Goal: Obtain resource: Obtain resource

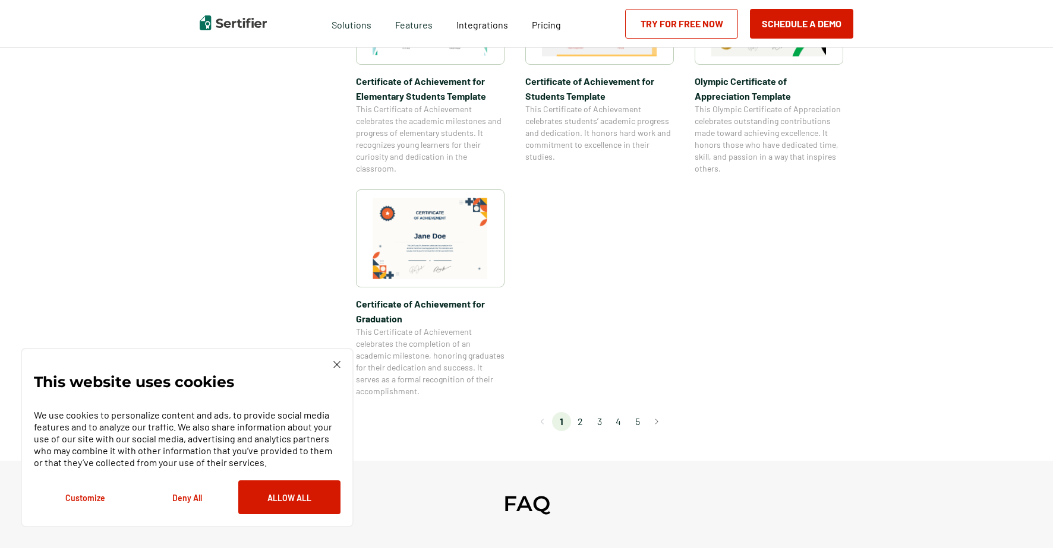
scroll to position [946, 0]
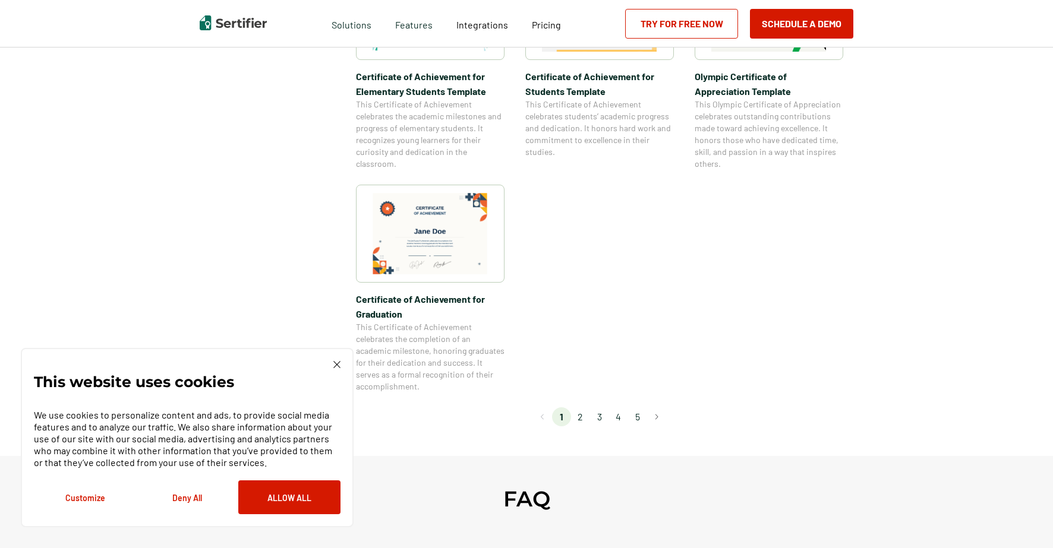
click at [603, 418] on li "3" at bounding box center [599, 417] width 19 height 19
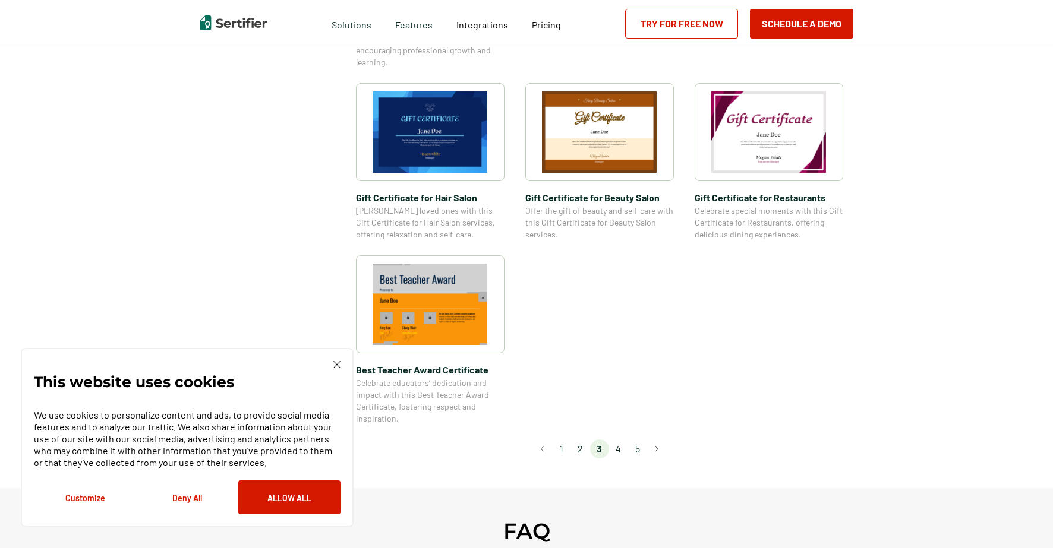
scroll to position [766, 0]
click at [583, 450] on li "2" at bounding box center [580, 448] width 19 height 19
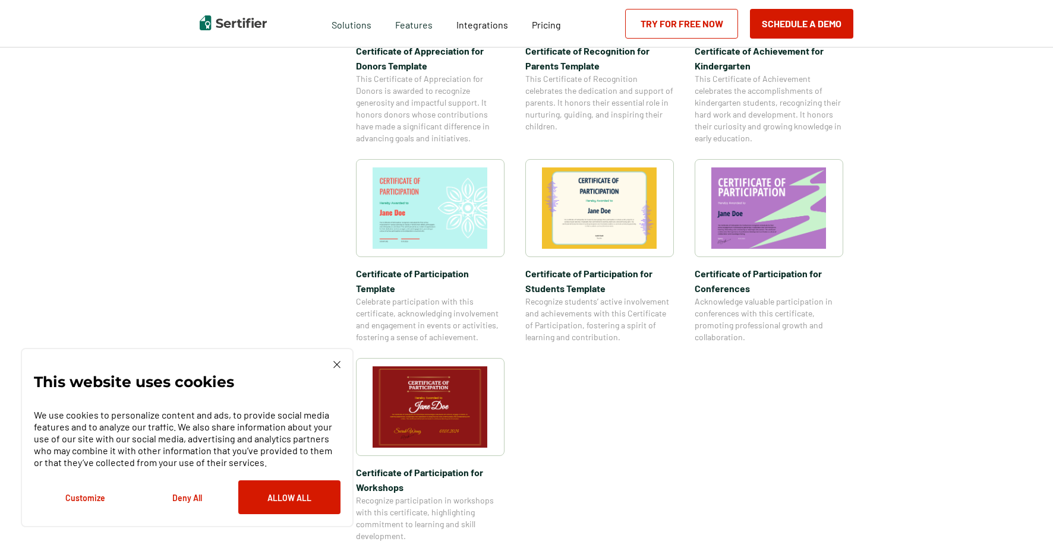
scroll to position [802, 0]
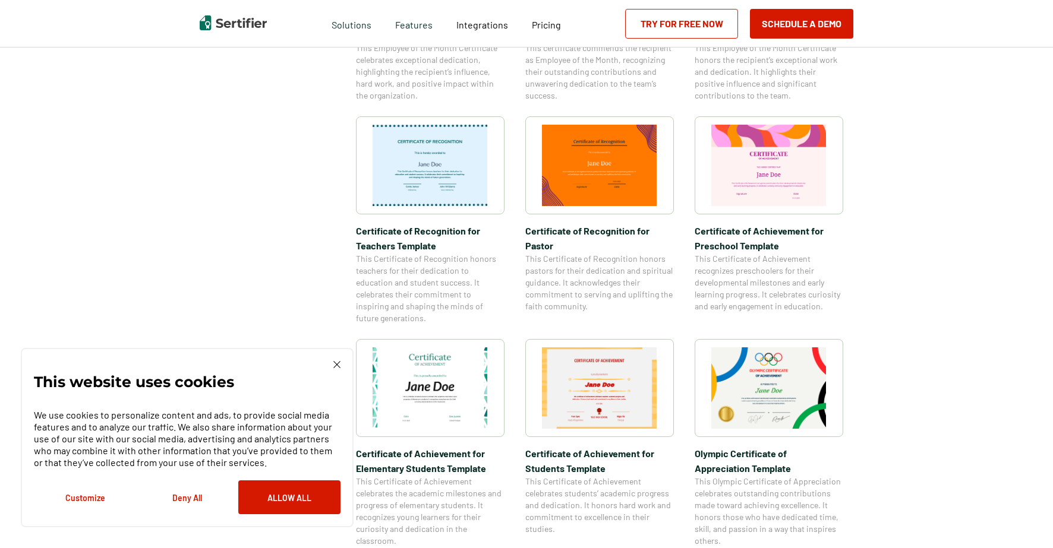
scroll to position [570, 0]
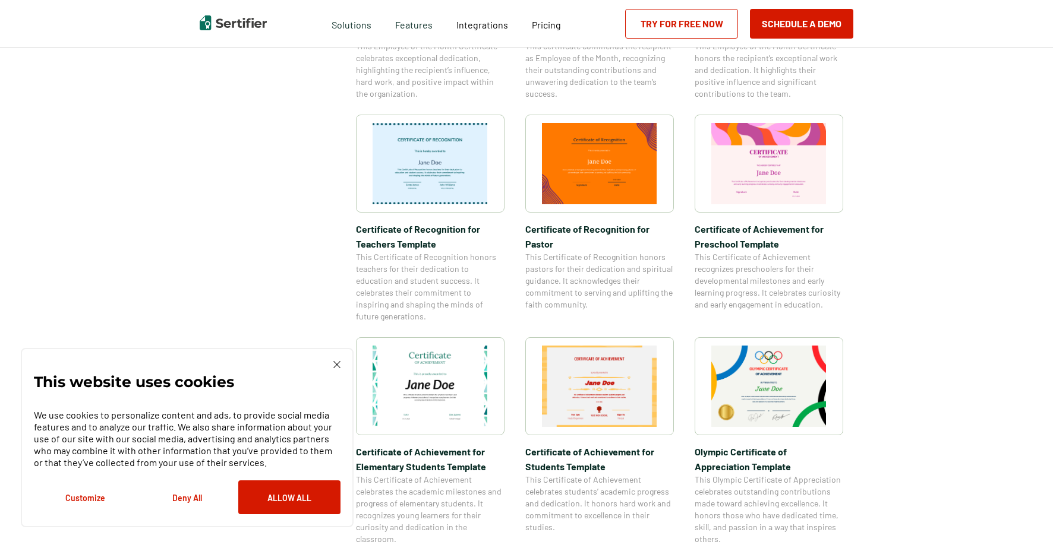
click at [563, 374] on img at bounding box center [599, 386] width 115 height 81
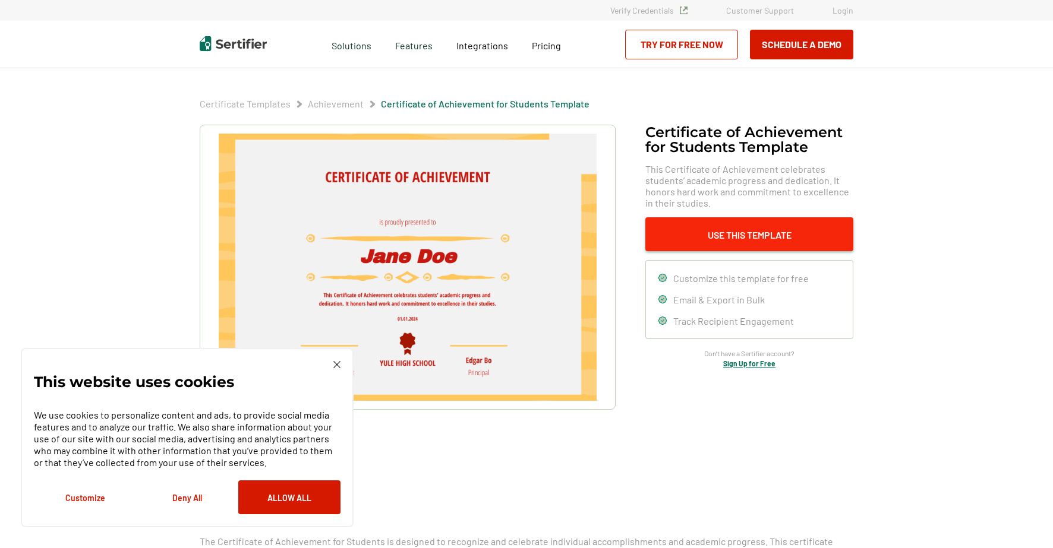
click at [677, 236] on button "Use This Template" at bounding box center [749, 234] width 208 height 34
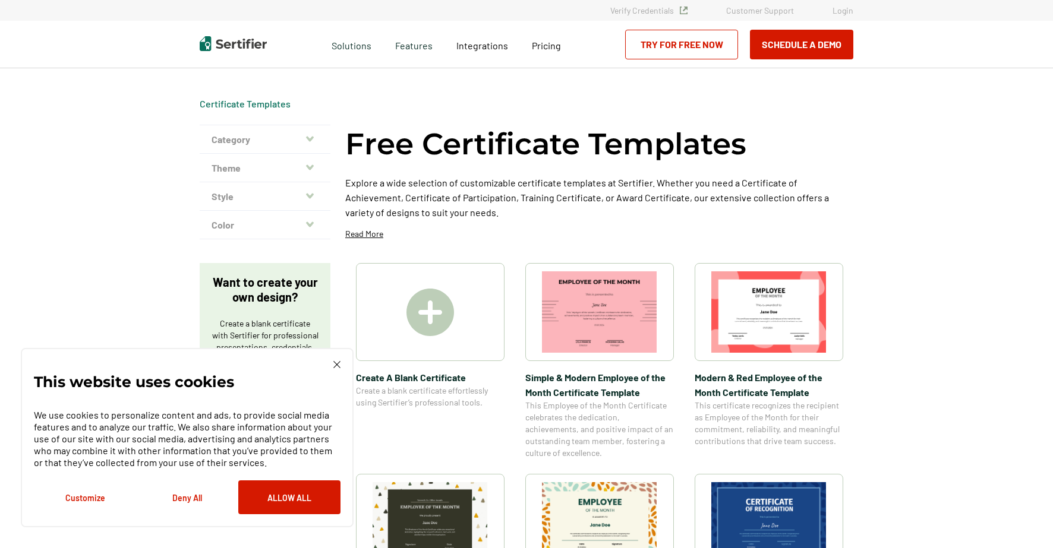
scroll to position [570, 0]
